Goal: Task Accomplishment & Management: Manage account settings

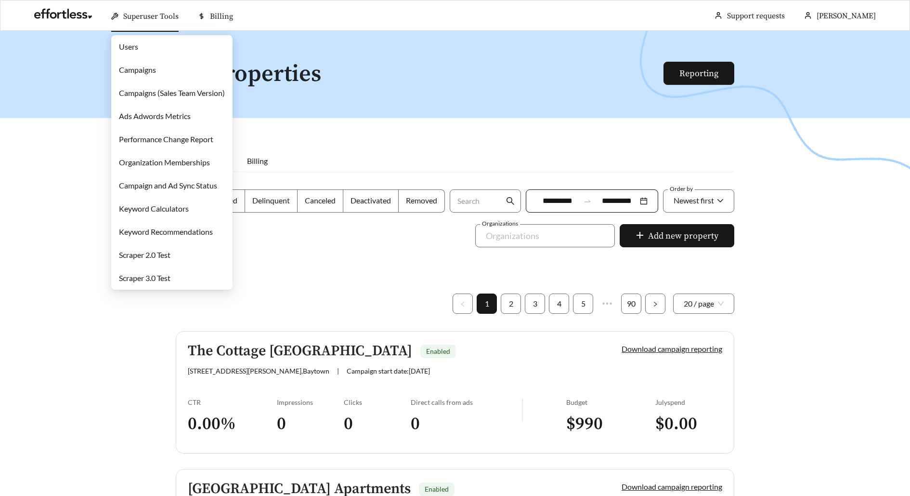
click at [156, 66] on link "Campaigns" at bounding box center [137, 69] width 37 height 9
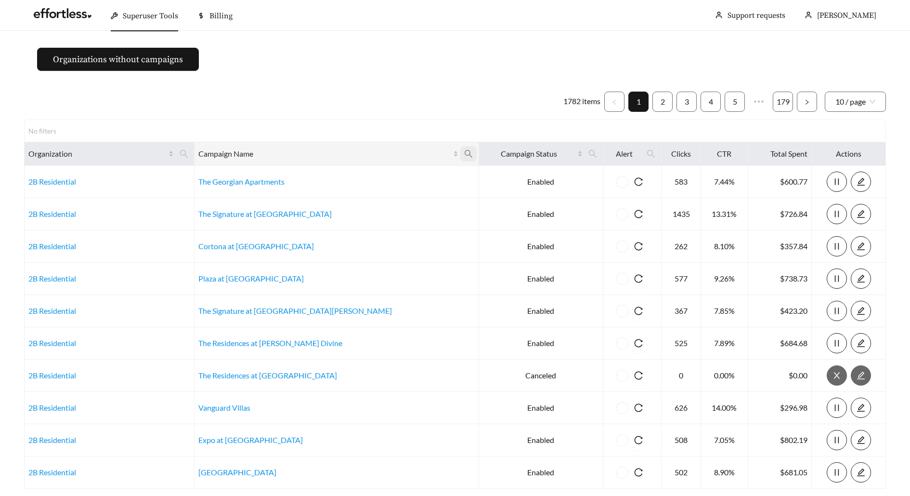
click at [464, 152] on icon "search" at bounding box center [468, 153] width 9 height 9
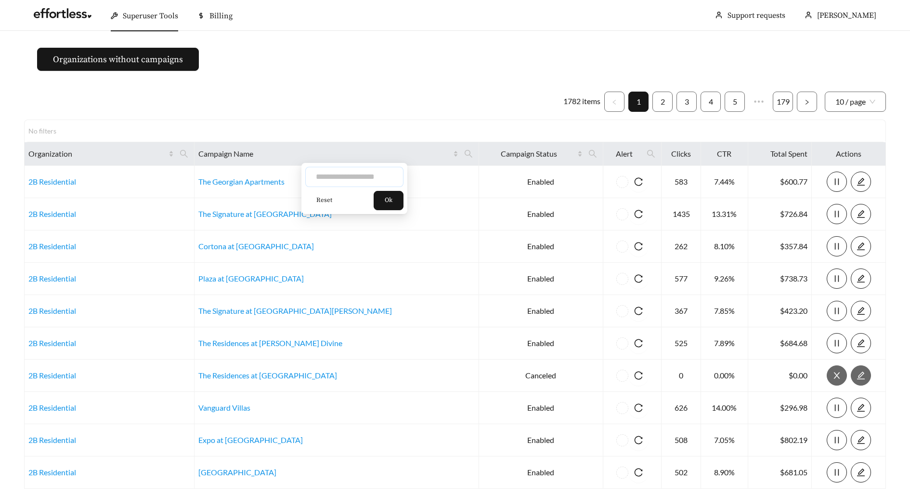
click at [371, 176] on input "text" at bounding box center [354, 177] width 98 height 20
type input "*******"
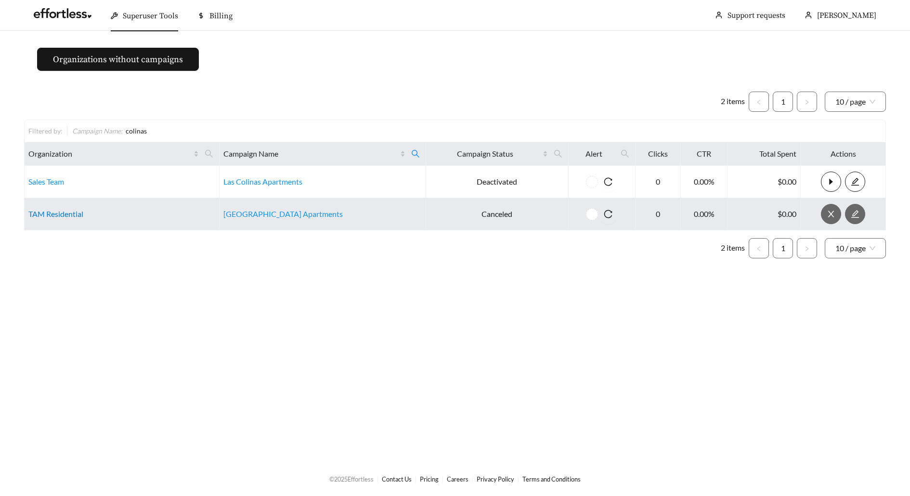
click at [40, 210] on link "TAM Residential" at bounding box center [55, 213] width 55 height 9
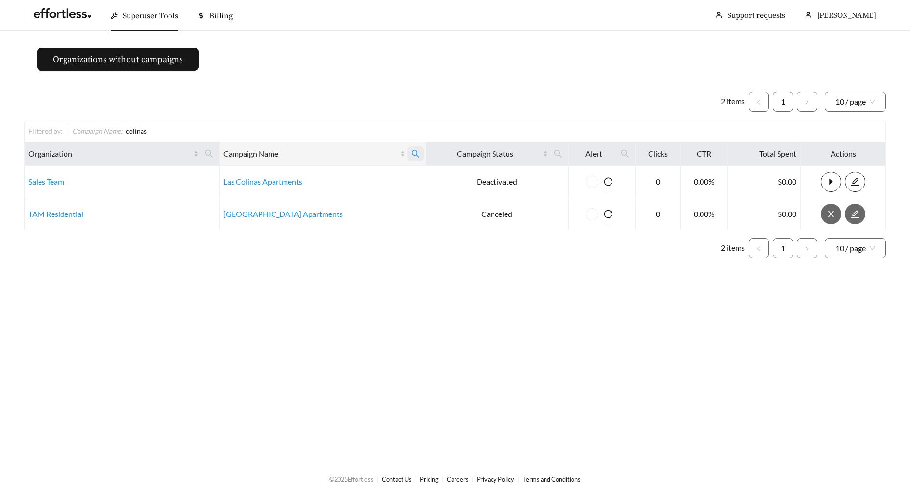
click at [411, 149] on icon "search" at bounding box center [415, 153] width 9 height 9
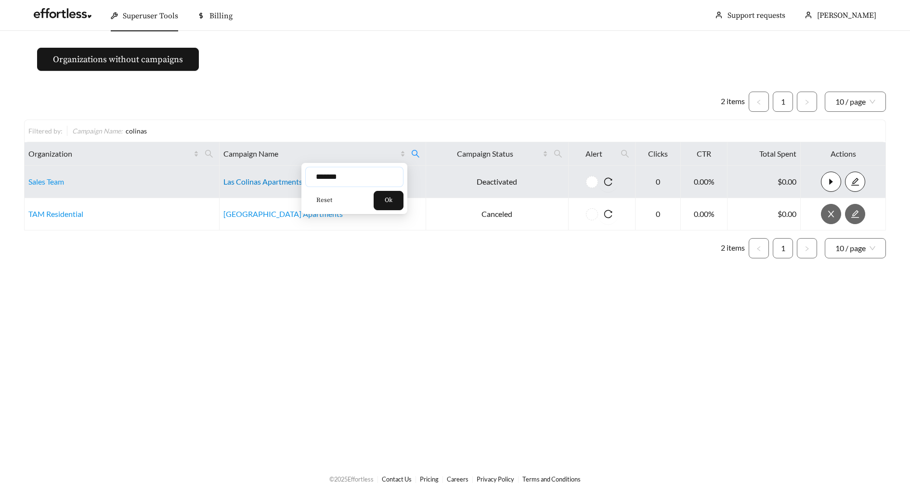
drag, startPoint x: 353, startPoint y: 177, endPoint x: 231, endPoint y: 177, distance: 121.9
click at [233, 177] on body "Superuser Tools Billing Maddi Herrick-Foster Support requests More Organization…" at bounding box center [455, 248] width 910 height 496
type input "********"
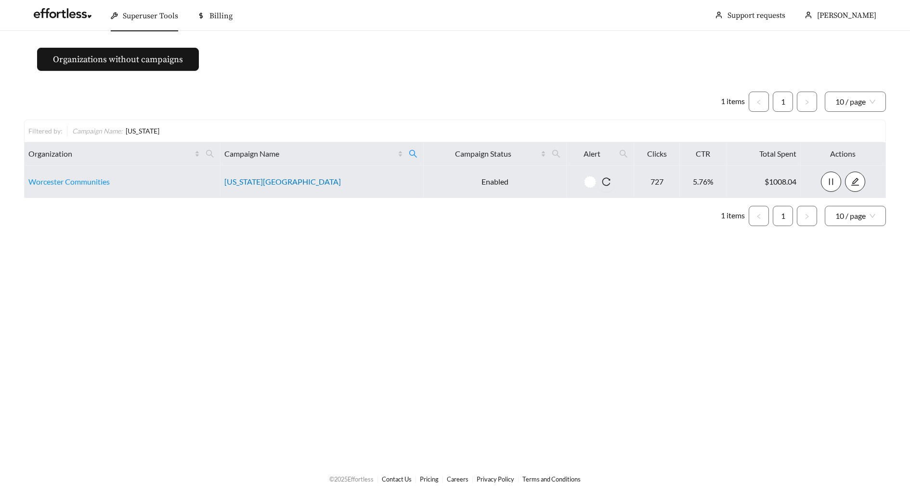
click at [269, 184] on link "Maryland Park" at bounding box center [282, 181] width 117 height 9
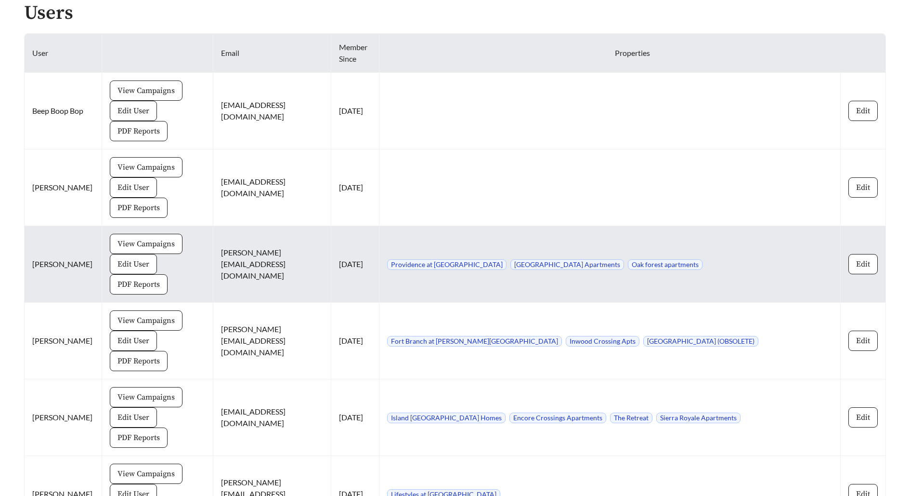
scroll to position [1099, 0]
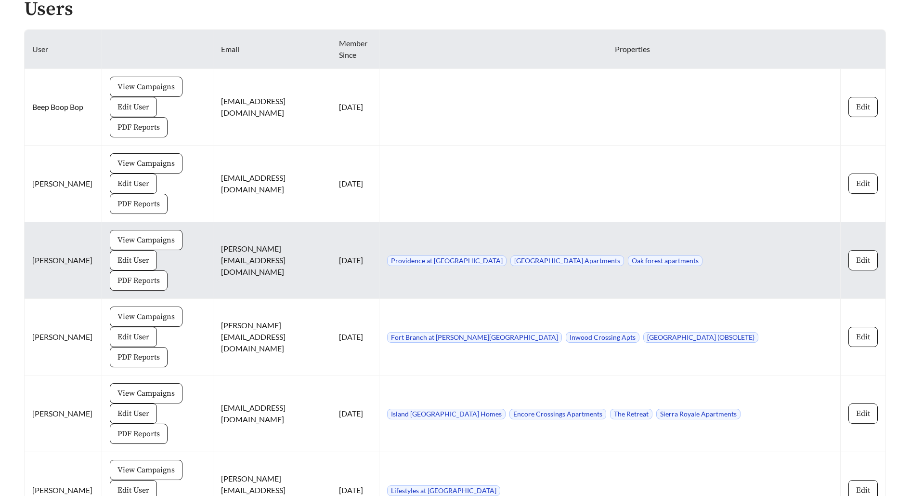
click at [141, 275] on span "PDF Reports" at bounding box center [139, 281] width 42 height 12
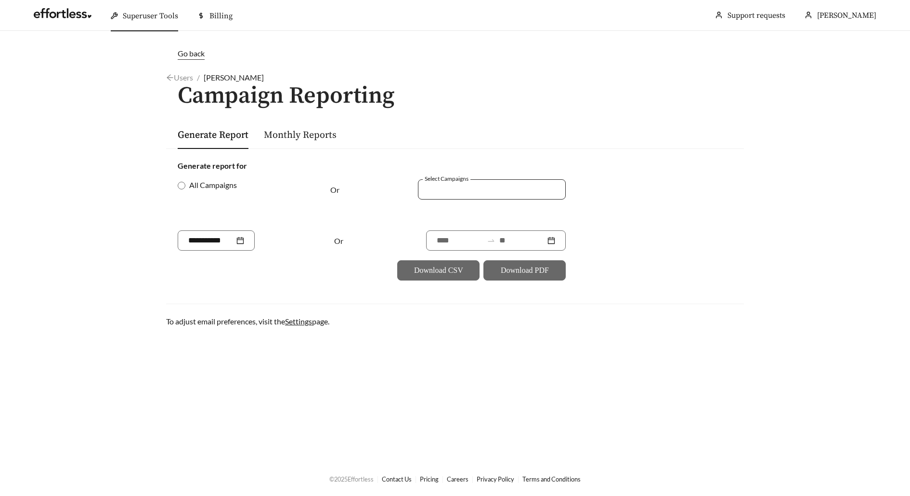
click at [459, 190] on div at bounding box center [485, 189] width 126 height 13
click at [448, 213] on span "[GEOGRAPHIC_DATA] Apartments" at bounding box center [488, 210] width 119 height 9
click at [379, 215] on div "Or" at bounding box center [362, 204] width 65 height 51
click at [444, 235] on input at bounding box center [460, 241] width 46 height 12
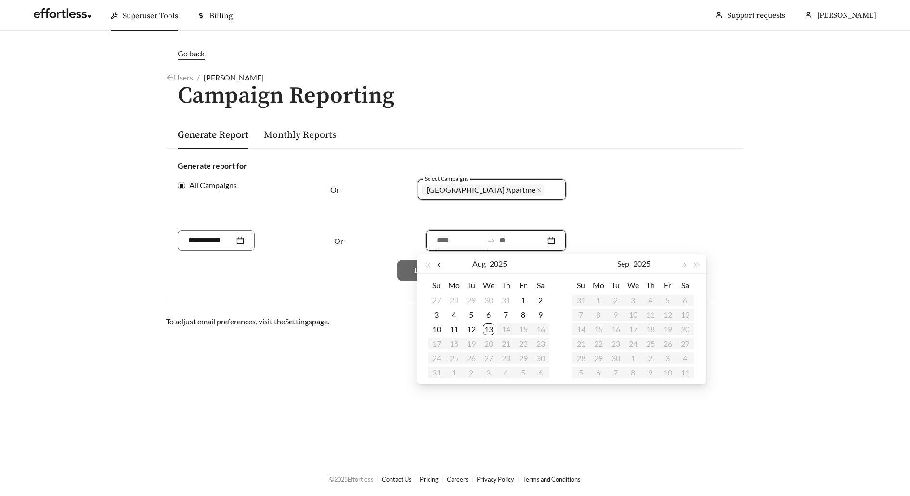
click at [443, 263] on button "button" at bounding box center [440, 263] width 13 height 19
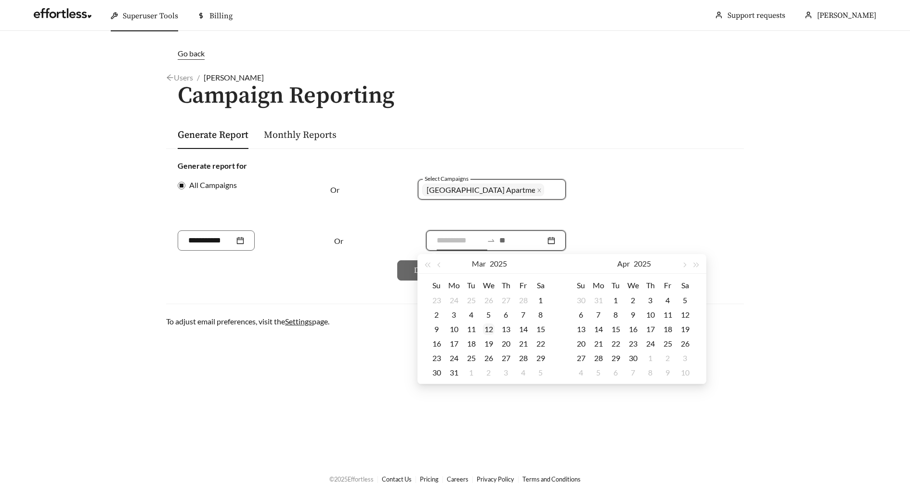
type input "**********"
click at [494, 330] on div "12" at bounding box center [489, 329] width 12 height 12
type input "**********"
click at [681, 266] on button "button" at bounding box center [684, 263] width 13 height 19
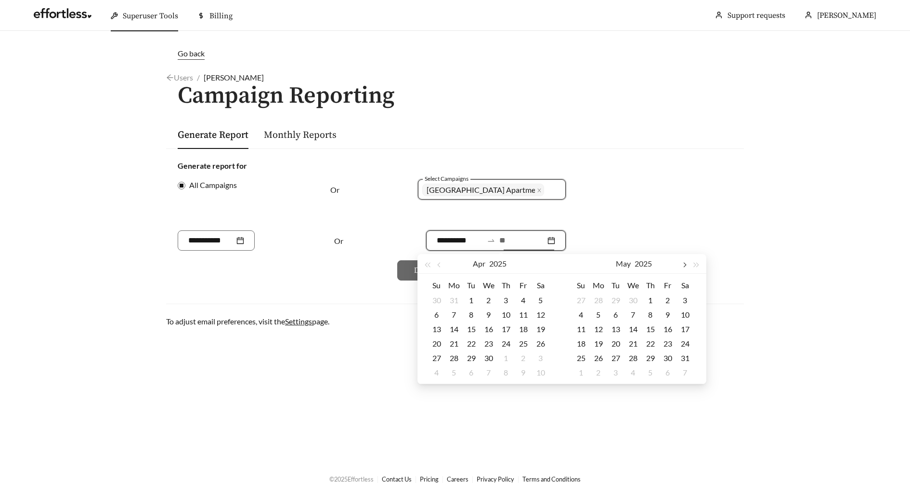
click at [681, 266] on button "button" at bounding box center [684, 263] width 13 height 19
type input "**********"
click at [651, 317] on div "12" at bounding box center [651, 315] width 12 height 12
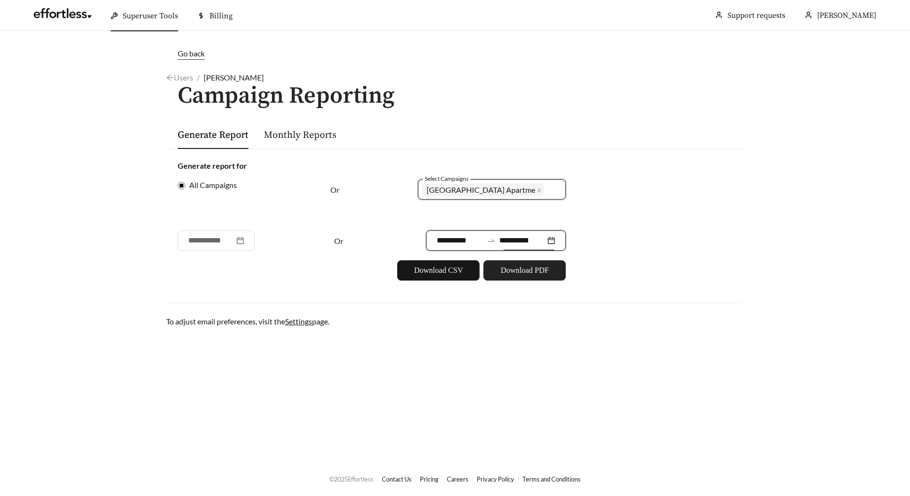
click at [544, 266] on span "Download PDF" at bounding box center [525, 270] width 48 height 12
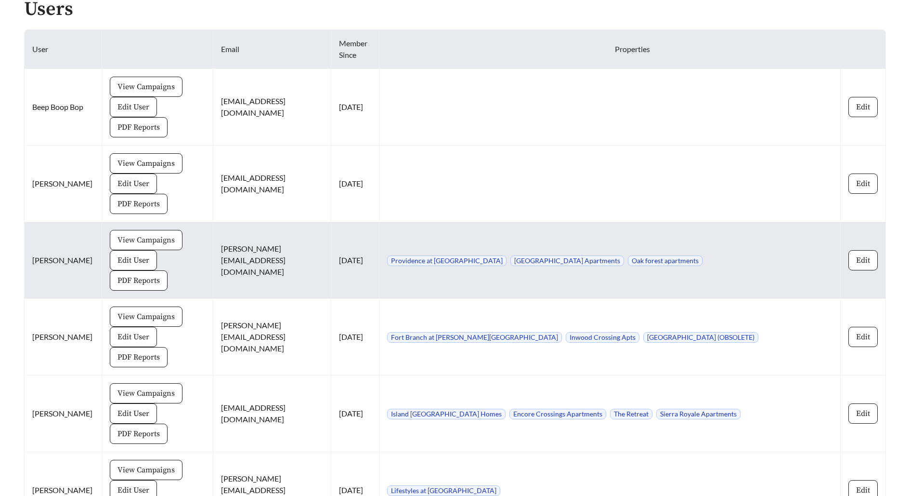
click at [136, 230] on button "View Campaigns" at bounding box center [146, 240] width 73 height 20
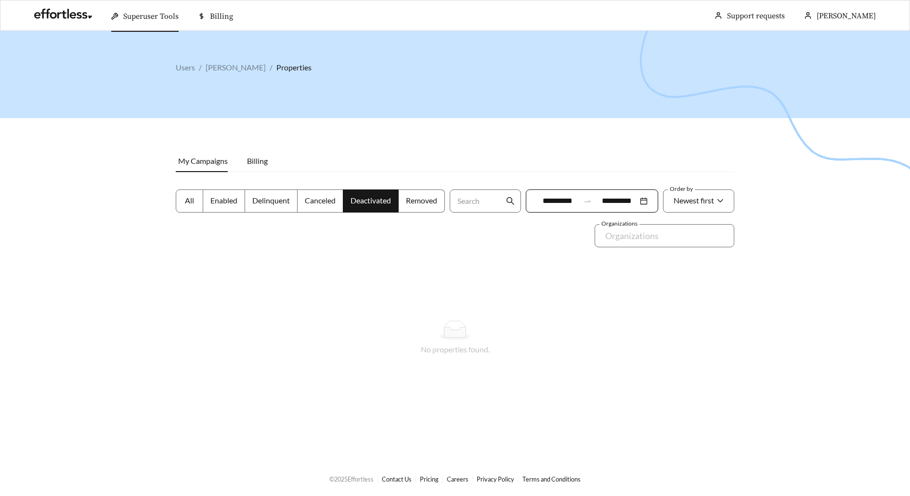
click at [189, 199] on span "All" at bounding box center [189, 200] width 9 height 9
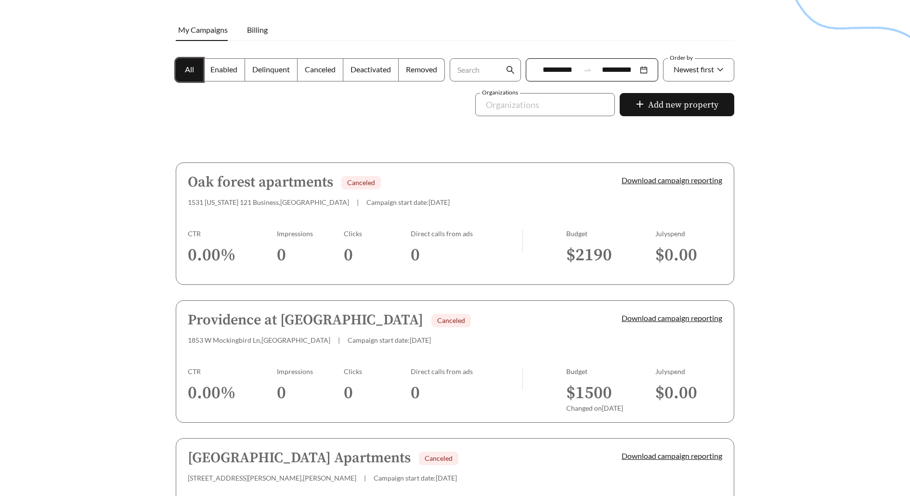
scroll to position [244, 0]
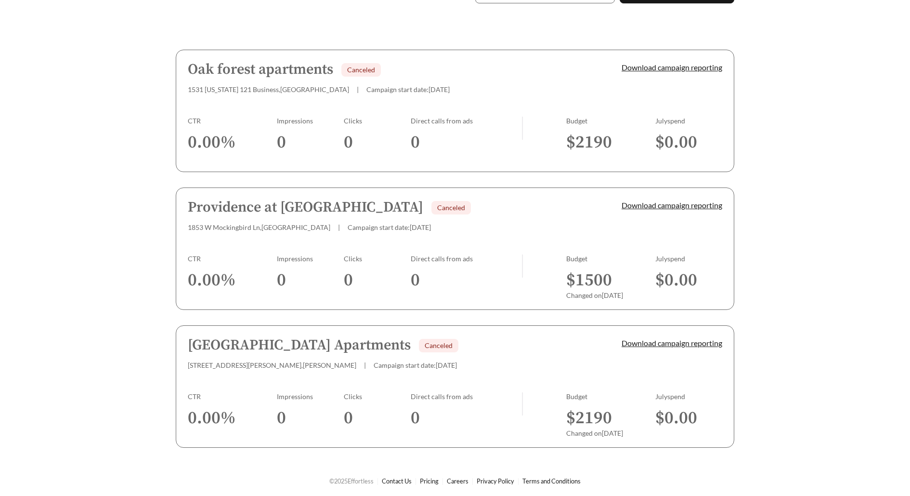
click at [385, 363] on span "Campaign start date: [DATE]" at bounding box center [415, 365] width 83 height 8
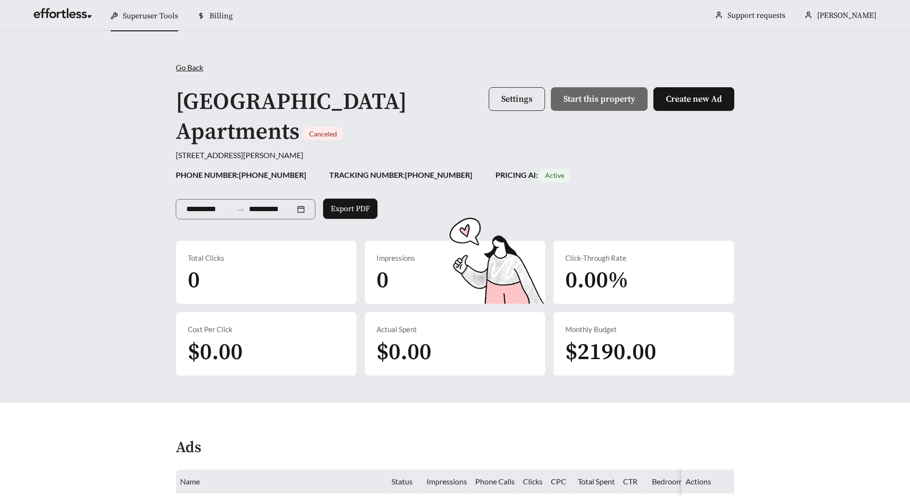
click at [505, 104] on button "Settings" at bounding box center [517, 99] width 56 height 24
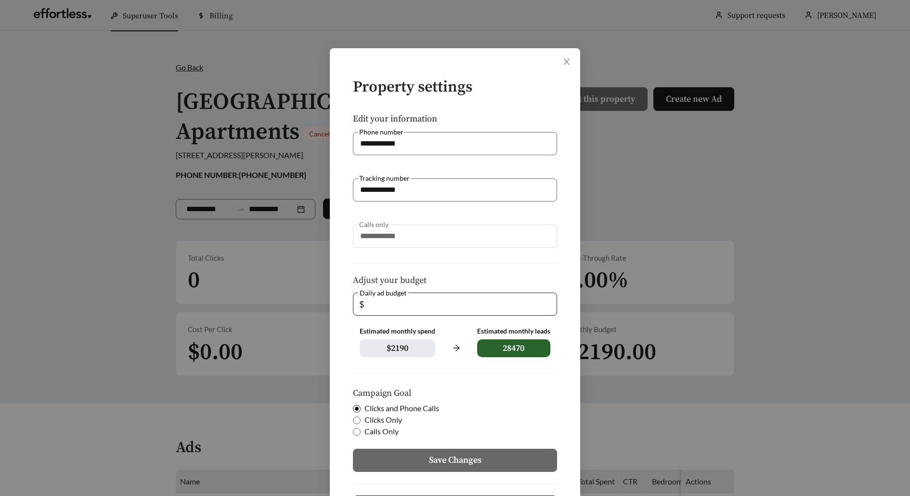
scroll to position [49, 0]
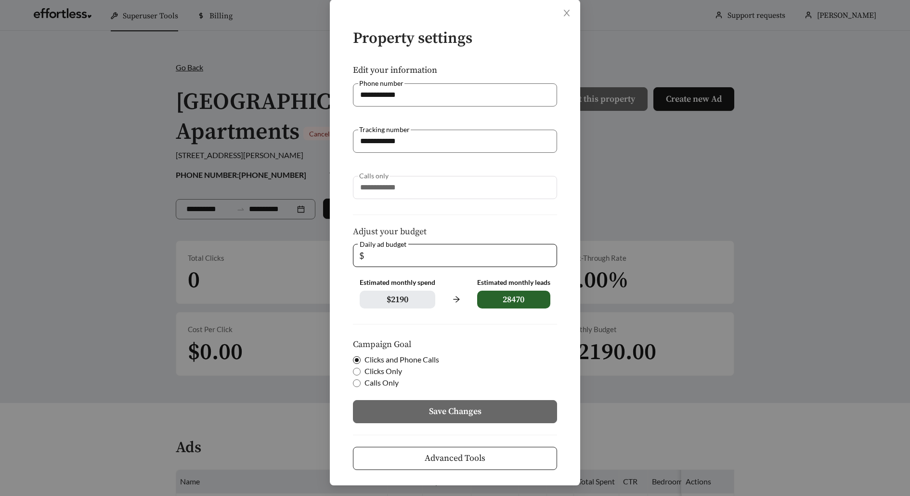
click at [425, 455] on span "Advanced Tools" at bounding box center [455, 457] width 61 height 13
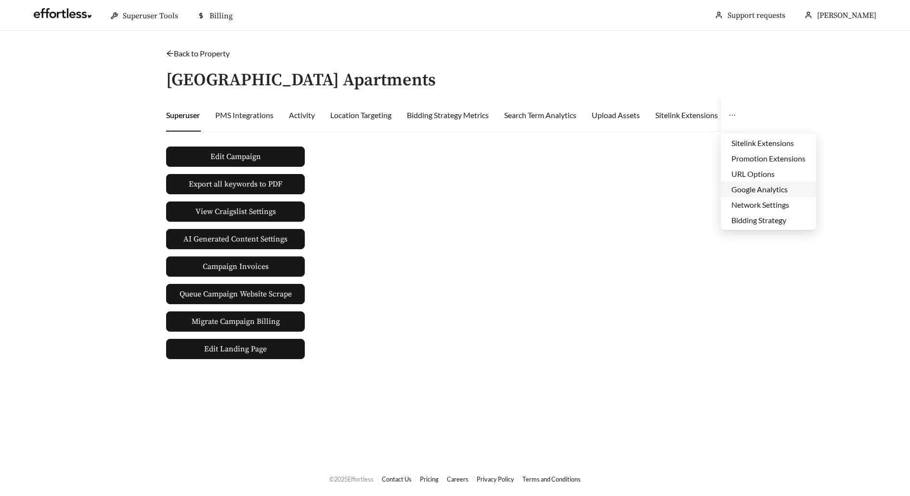
click at [746, 186] on li "Google Analytics" at bounding box center [768, 189] width 95 height 15
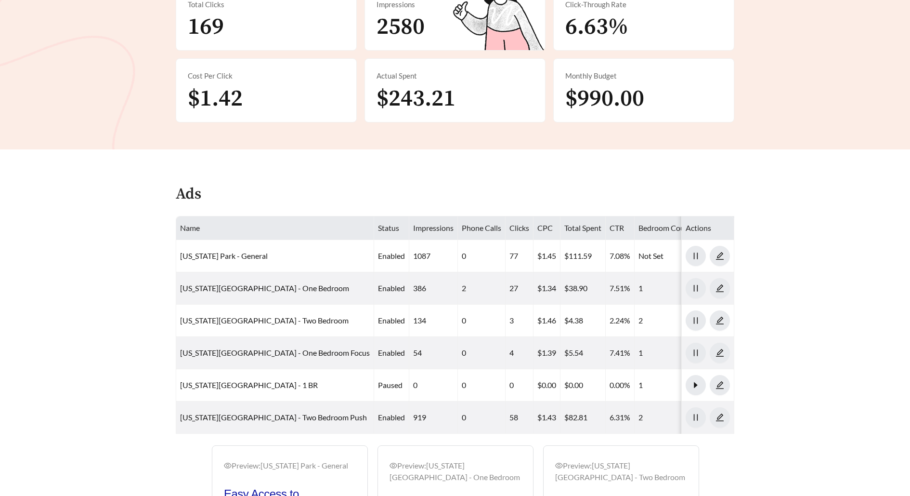
scroll to position [414, 0]
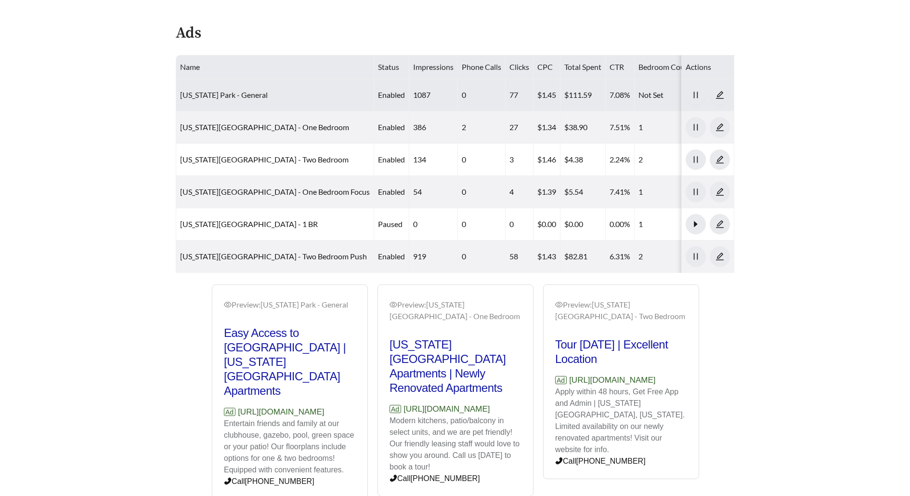
click at [233, 90] on link "Maryland Park - General" at bounding box center [224, 94] width 88 height 9
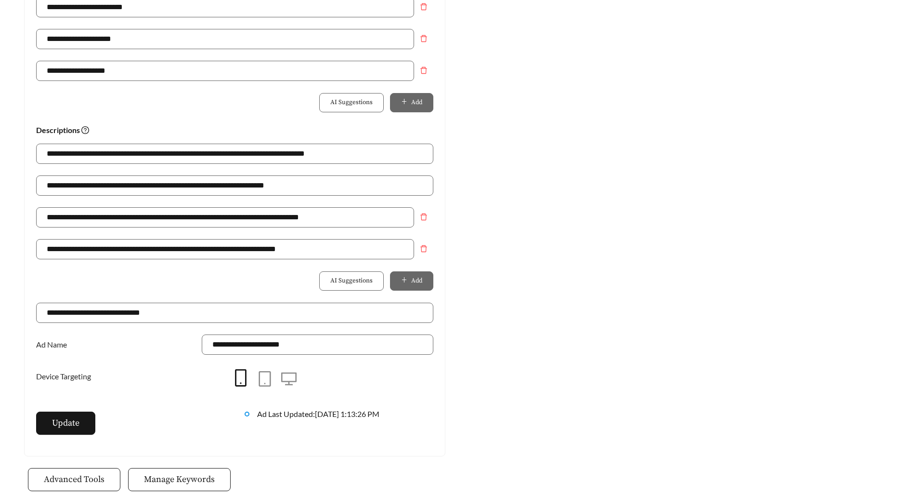
scroll to position [590, 0]
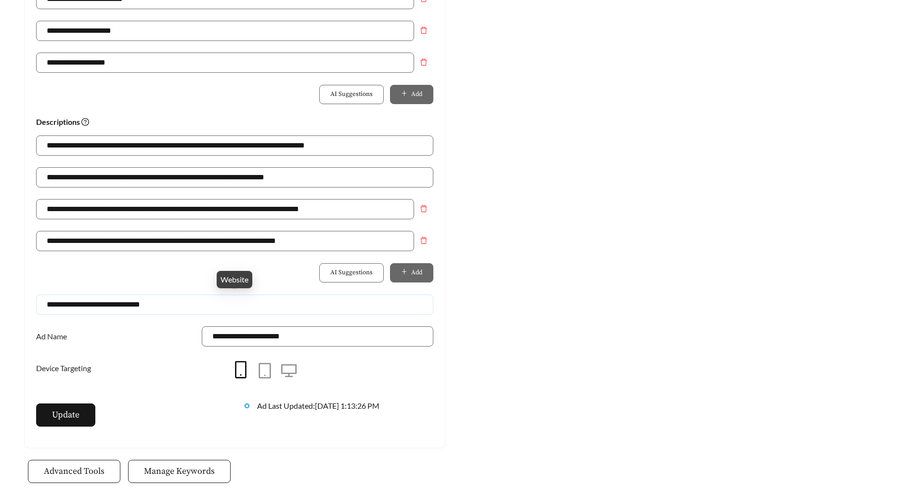
drag, startPoint x: 179, startPoint y: 306, endPoint x: 0, endPoint y: 306, distance: 178.7
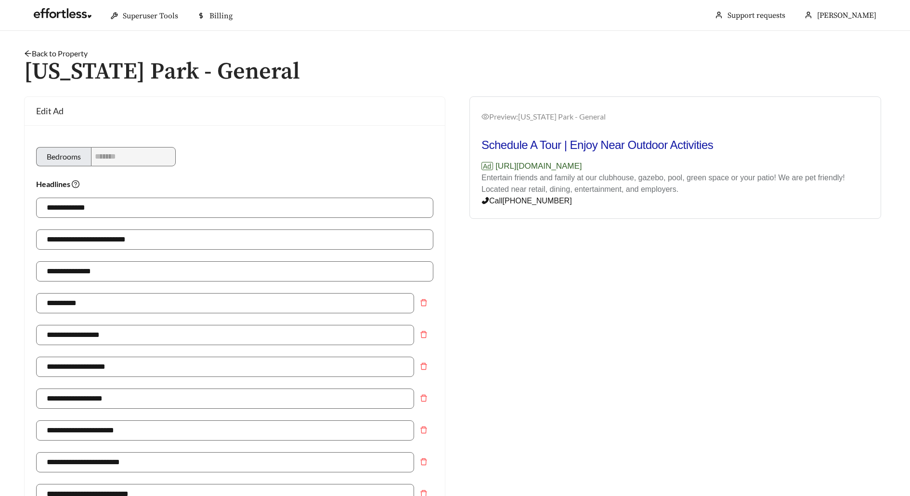
click at [73, 54] on link "Back to Property" at bounding box center [56, 53] width 64 height 9
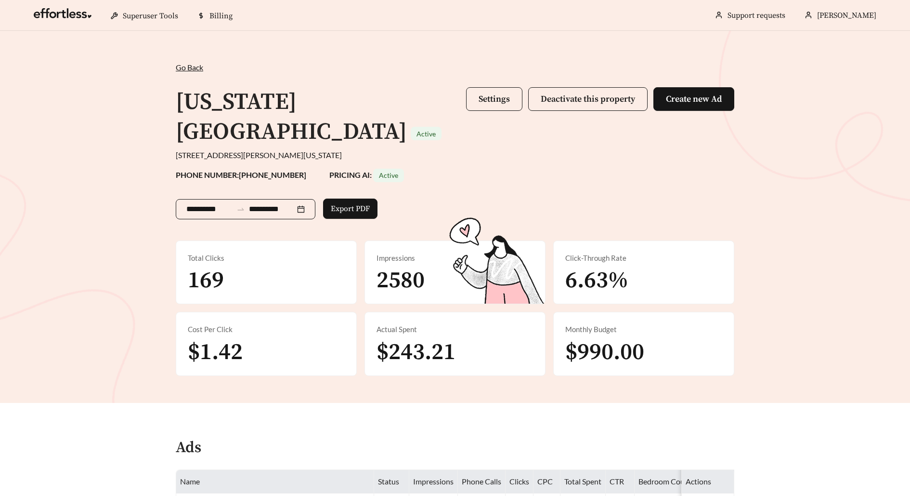
click at [211, 203] on input "**********" at bounding box center [209, 209] width 46 height 12
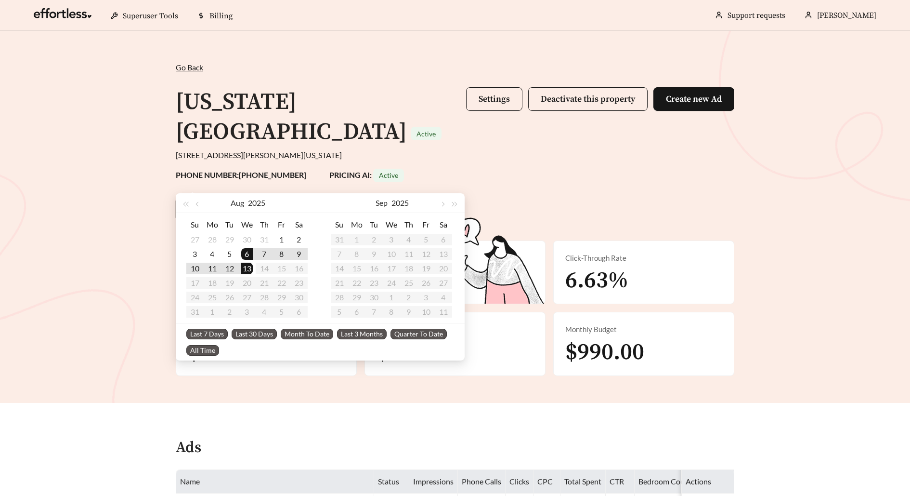
type input "**********"
click at [248, 332] on span "Last 30 Days" at bounding box center [254, 334] width 45 height 11
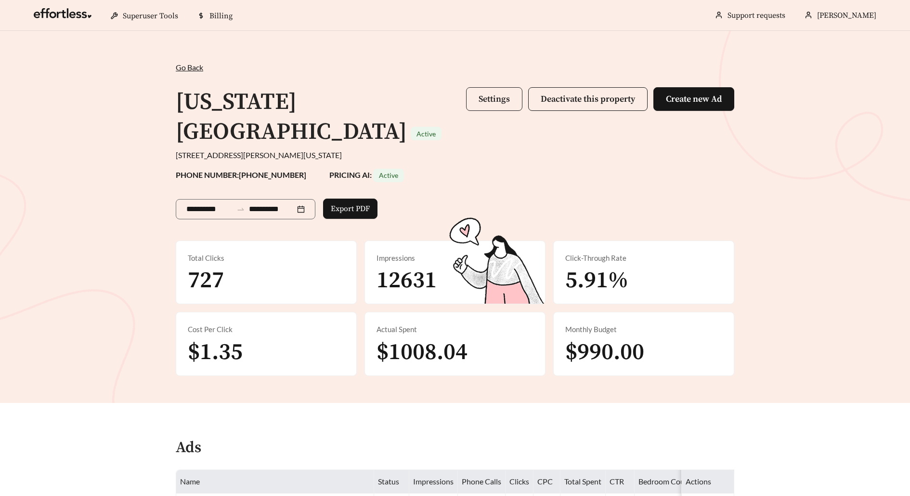
click at [498, 90] on button "Settings" at bounding box center [494, 99] width 56 height 24
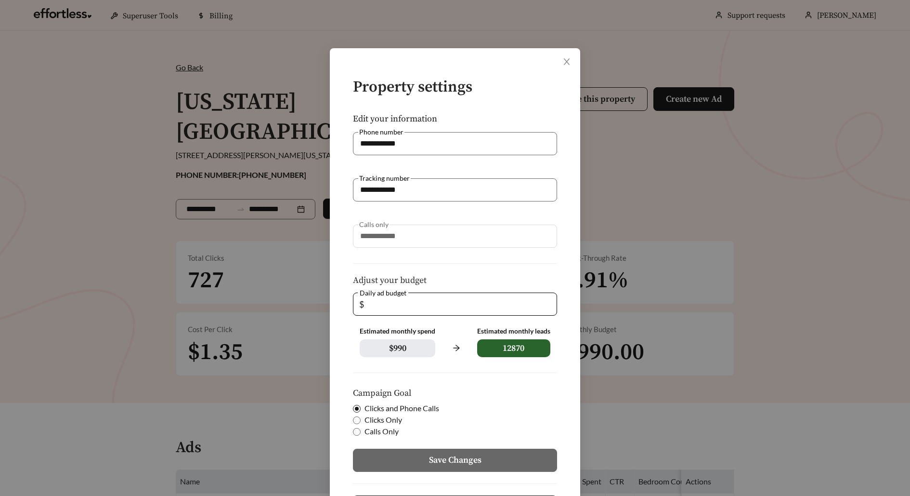
scroll to position [49, 0]
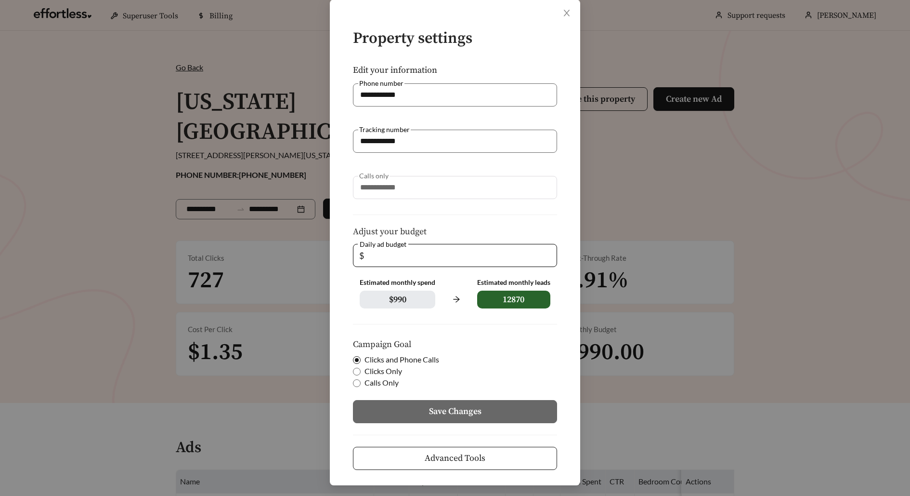
click at [475, 462] on span "Advanced Tools" at bounding box center [455, 457] width 61 height 13
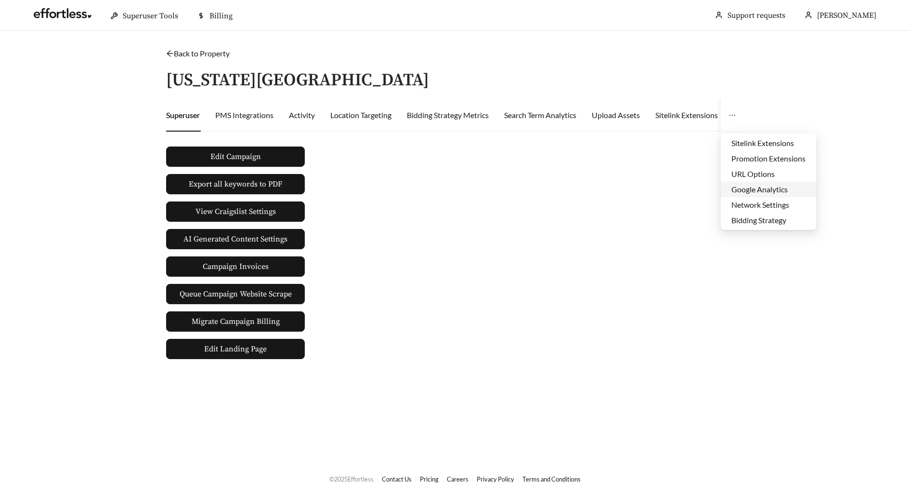
scroll to position [46, 0]
click at [749, 211] on li "Edit Ad Schedule" at bounding box center [768, 204] width 95 height 15
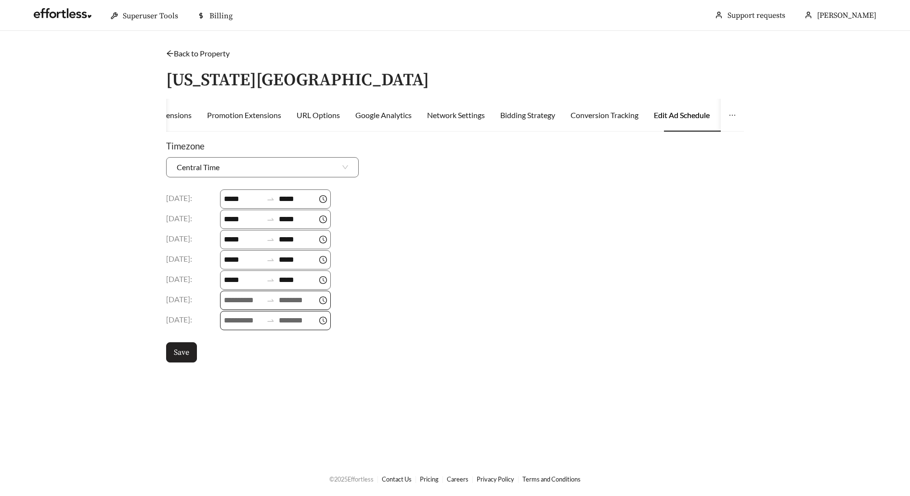
click at [181, 349] on span "Save" at bounding box center [181, 352] width 15 height 12
